Goal: Information Seeking & Learning: Learn about a topic

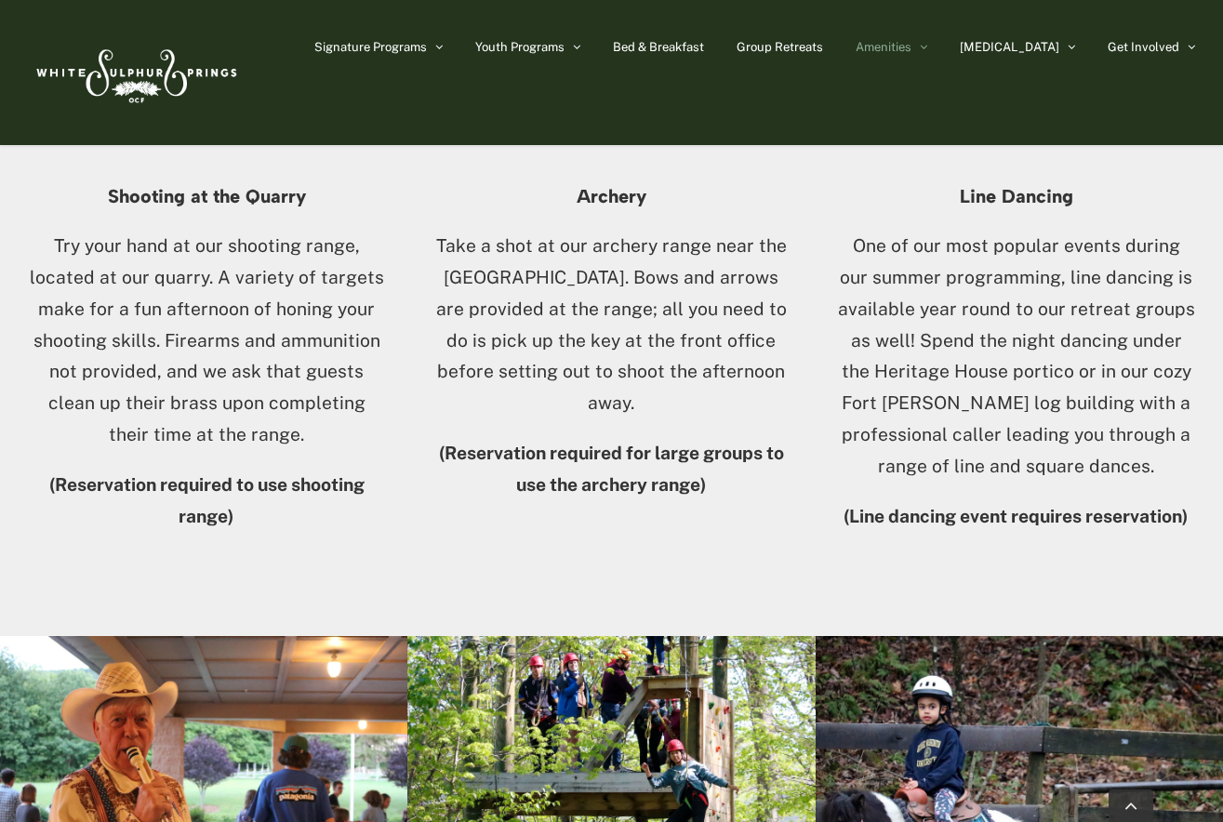
scroll to position [2002, 0]
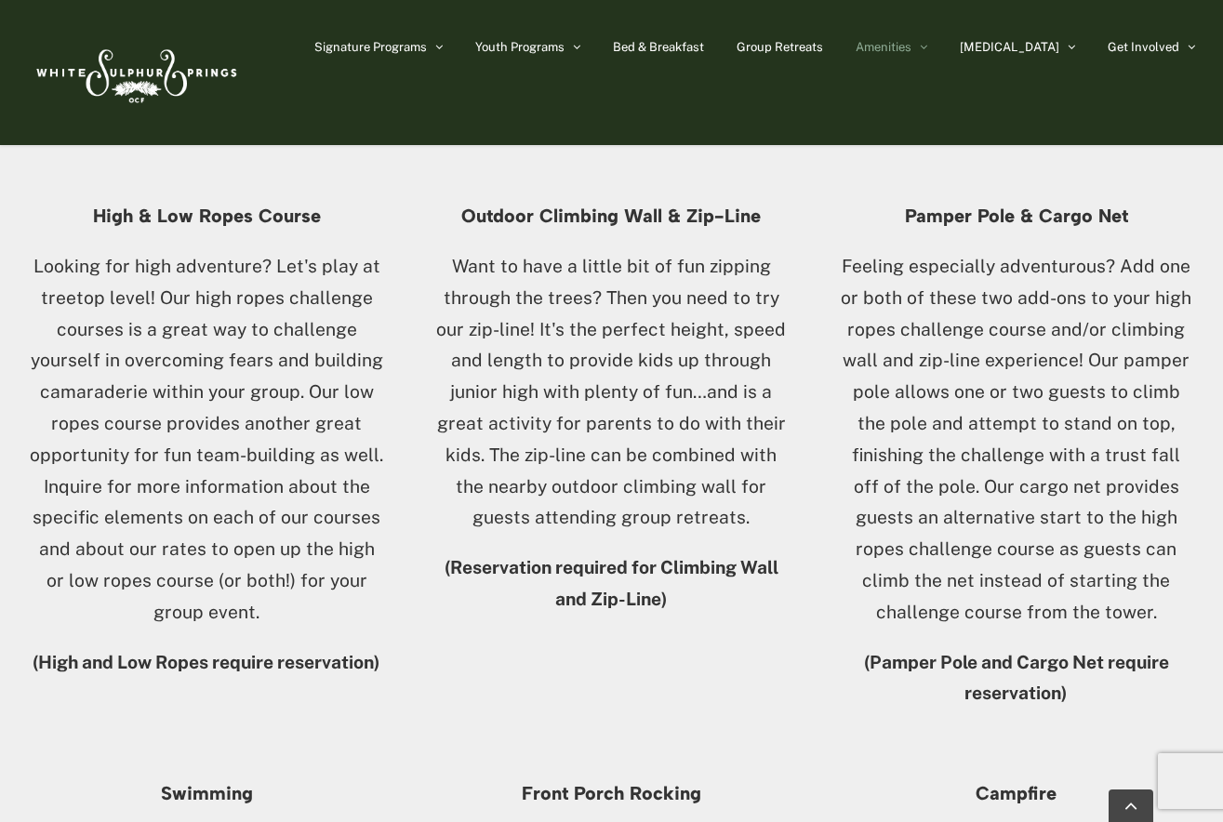
click at [184, 60] on img at bounding box center [135, 72] width 214 height 87
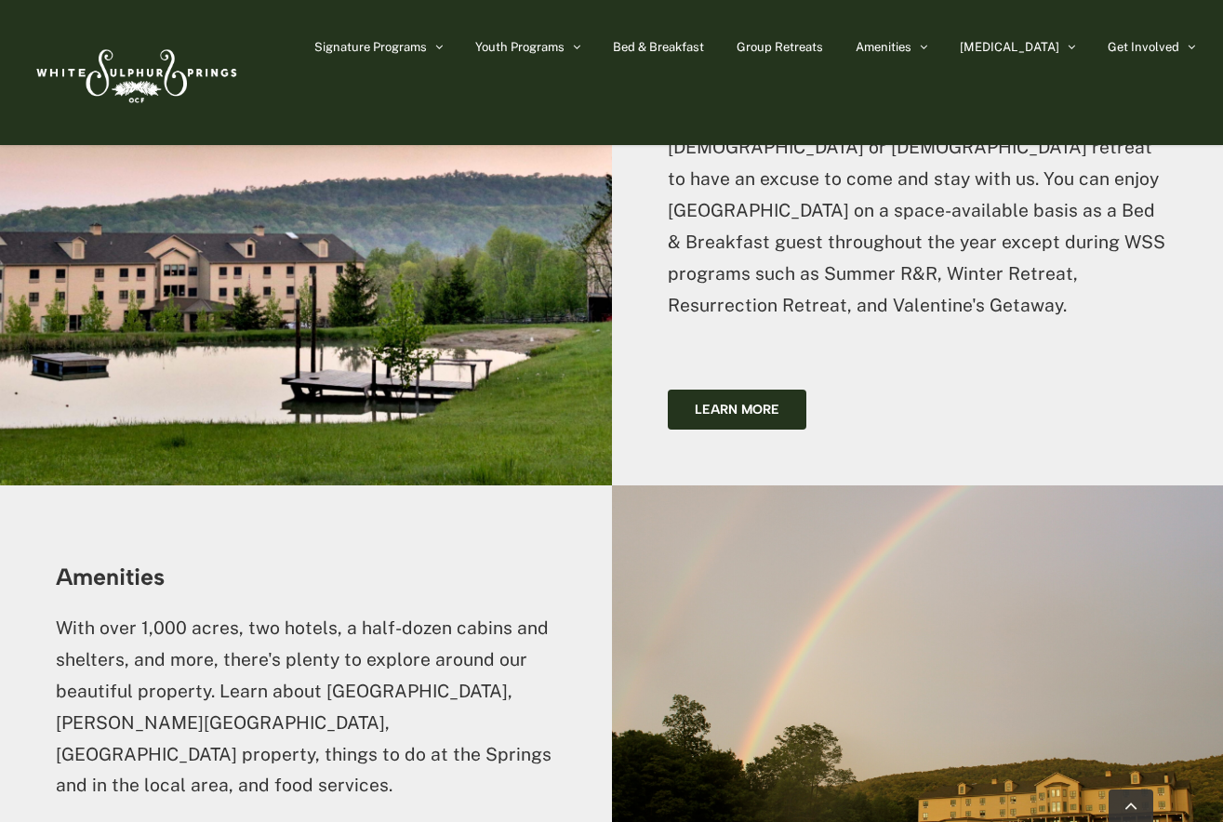
scroll to position [3346, 0]
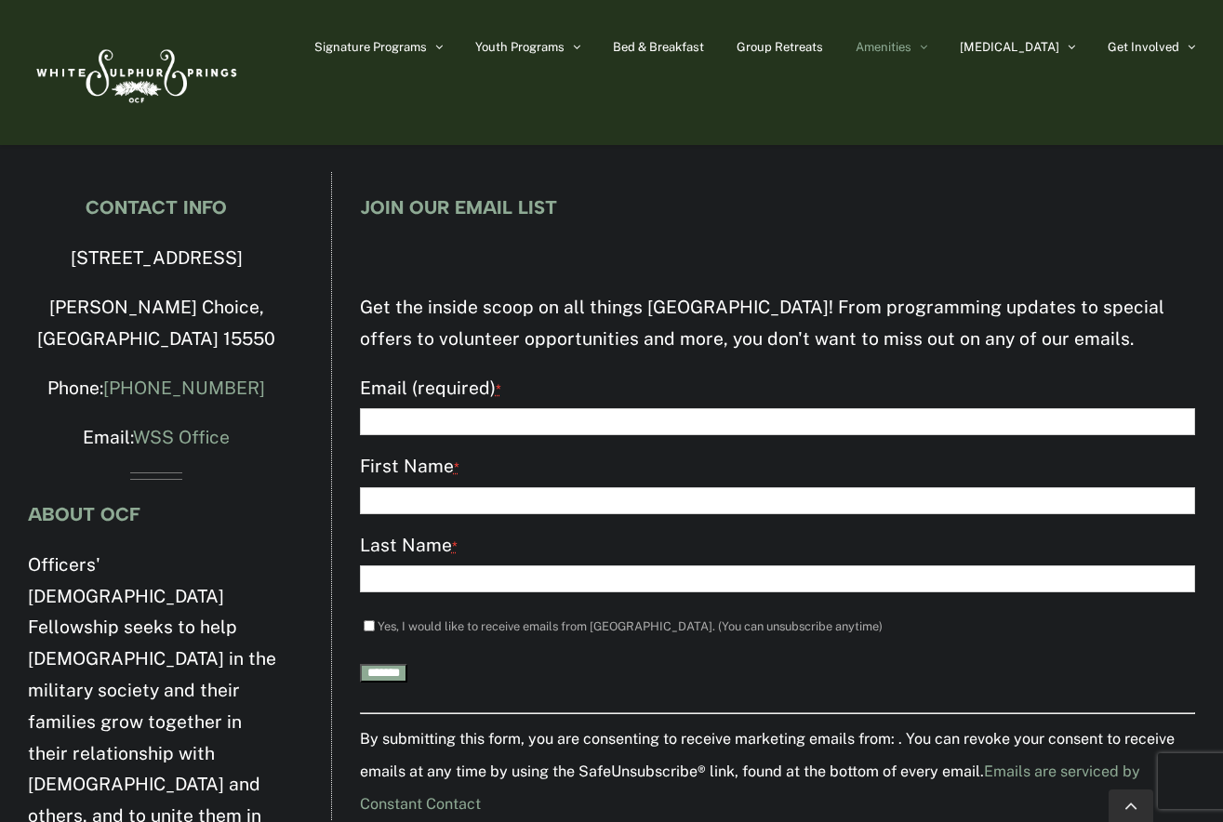
scroll to position [3134, 0]
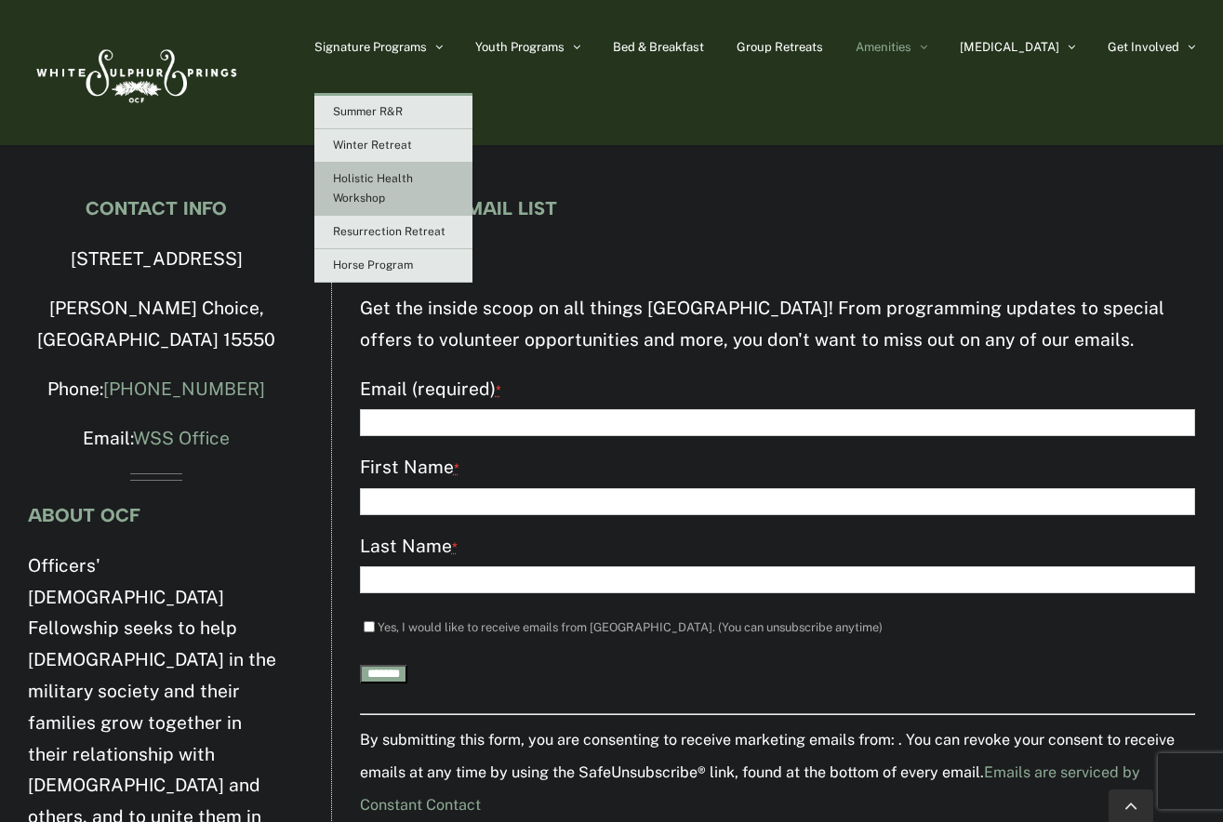
click at [440, 190] on link "Holistic Health Workshop" at bounding box center [393, 189] width 158 height 53
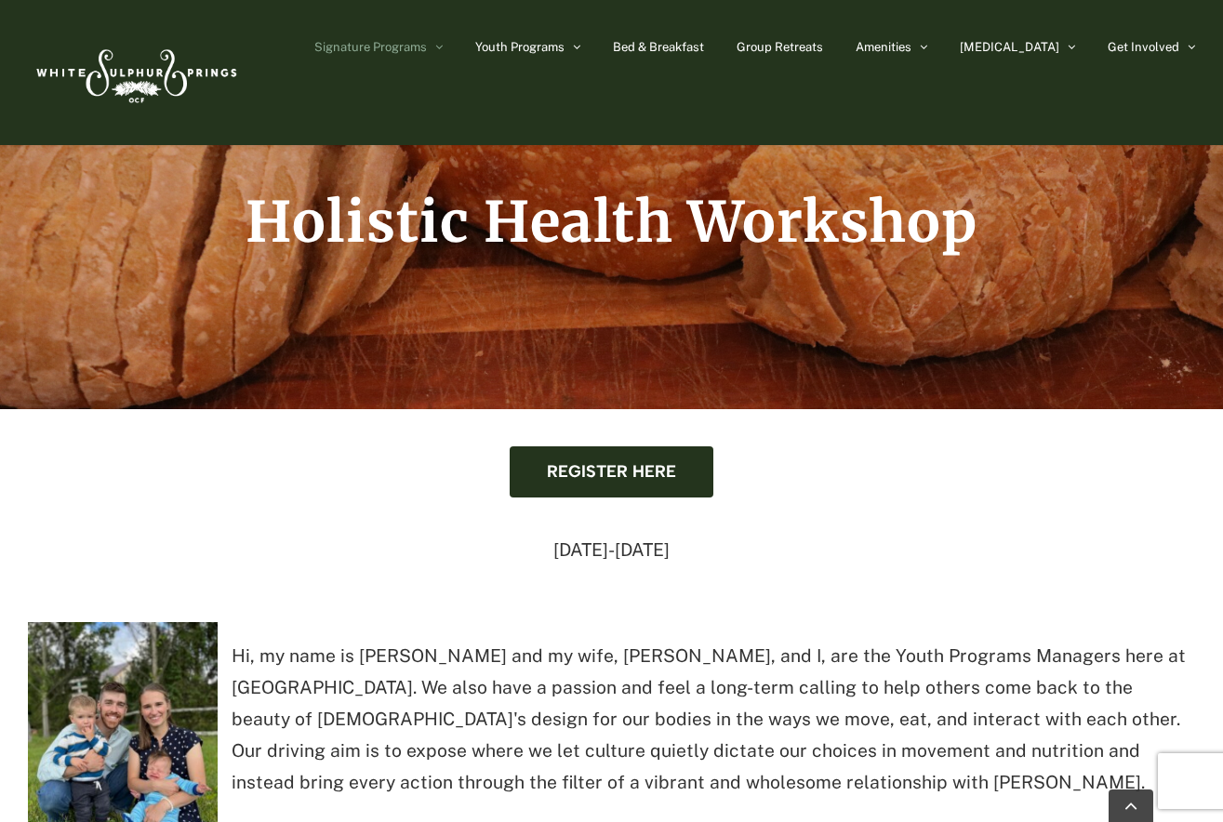
scroll to position [366, 0]
